Goal: Task Accomplishment & Management: Manage account settings

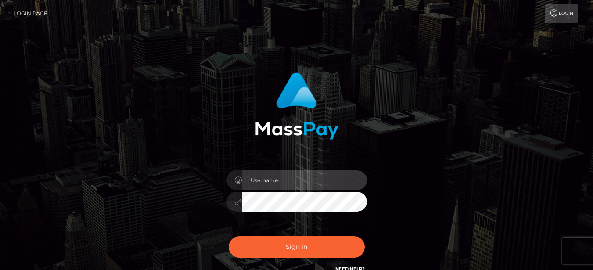
click at [278, 183] on input "text" at bounding box center [304, 180] width 125 height 20
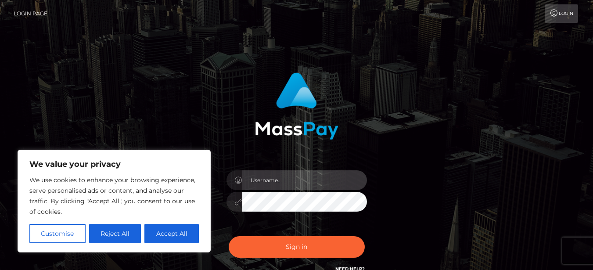
type input "g0dd3ssrainn@gmail.com"
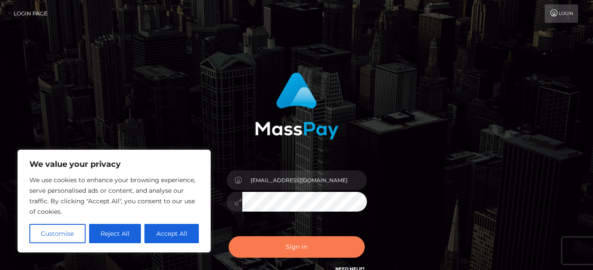
click at [299, 244] on button "Sign in" at bounding box center [297, 247] width 136 height 22
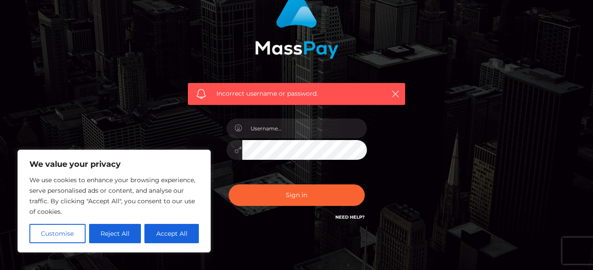
scroll to position [94, 0]
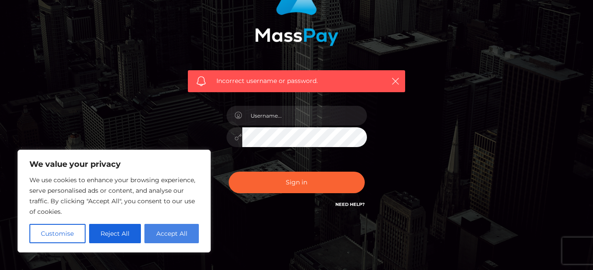
click at [166, 241] on button "Accept All" at bounding box center [172, 233] width 54 height 19
checkbox input "true"
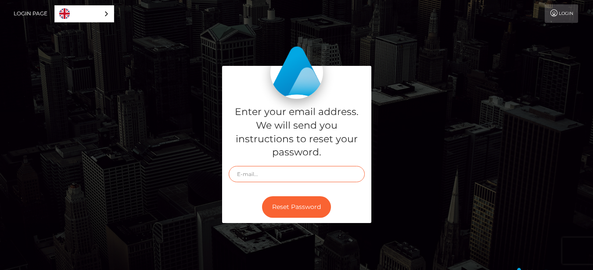
drag, startPoint x: 0, startPoint y: 0, endPoint x: 303, endPoint y: 172, distance: 348.0
click at [303, 172] on input "text" at bounding box center [297, 174] width 136 height 16
type input "g0dd3ssrainn@gmail.com"
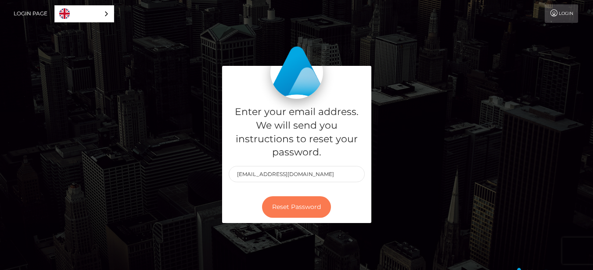
click at [300, 207] on button "Reset Password" at bounding box center [296, 207] width 69 height 22
